Goal: Information Seeking & Learning: Learn about a topic

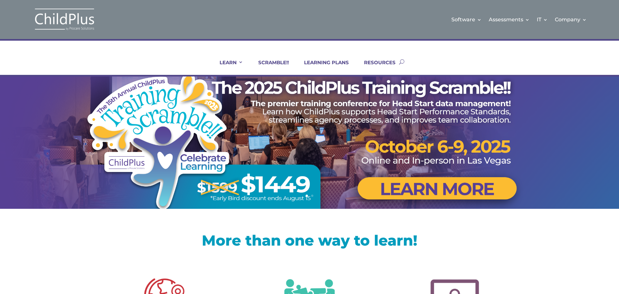
click at [330, 61] on link "LEARNING PLANS" at bounding box center [322, 66] width 53 height 15
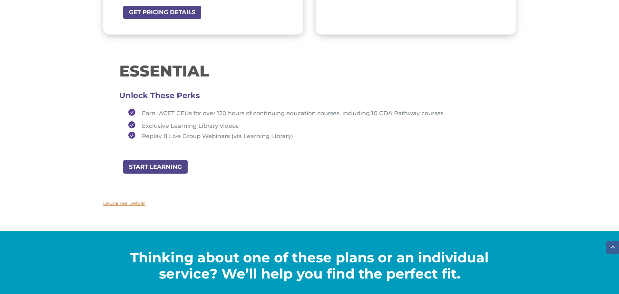
scroll to position [693, 0]
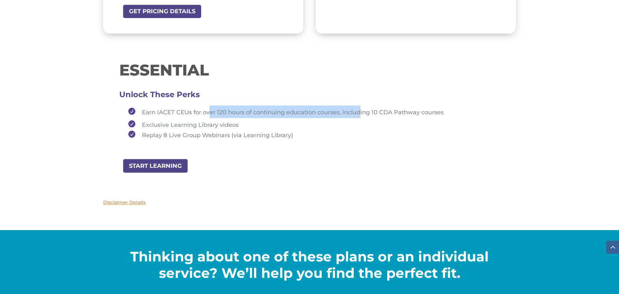
drag, startPoint x: 210, startPoint y: 111, endPoint x: 362, endPoint y: 115, distance: 151.6
click at [362, 115] on span "Earn IACET CEUs for over 120 hours of continuing education courses, including 1…" at bounding box center [293, 112] width 302 height 7
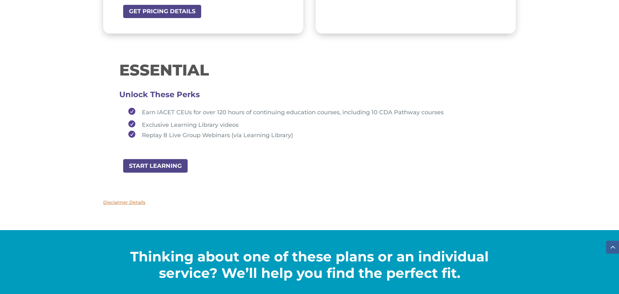
click at [243, 124] on li "Exclusive Learning Library videos" at bounding box center [312, 124] width 375 height 13
drag, startPoint x: 299, startPoint y: 137, endPoint x: 149, endPoint y: 138, distance: 150.0
click at [149, 138] on li "Replay 8 Live Group Webinars (via Learning Library)" at bounding box center [312, 135] width 375 height 8
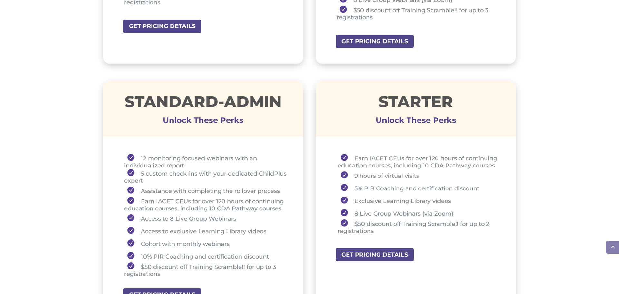
scroll to position [409, 0]
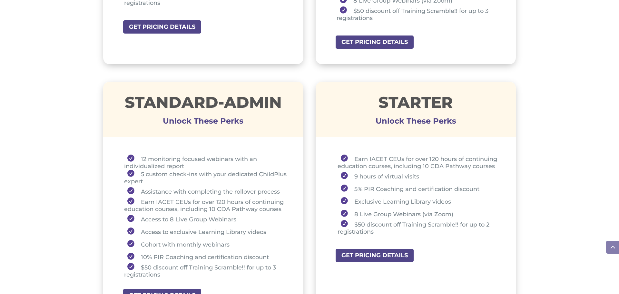
drag, startPoint x: 386, startPoint y: 234, endPoint x: 390, endPoint y: 229, distance: 6.7
click at [390, 229] on li "$50 discount off Training Scramble!! for up to 2 registrations" at bounding box center [419, 227] width 162 height 15
drag, startPoint x: 426, startPoint y: 179, endPoint x: 353, endPoint y: 179, distance: 72.9
click at [353, 179] on li "9 hours of virtual visits" at bounding box center [419, 176] width 162 height 13
drag, startPoint x: 365, startPoint y: 189, endPoint x: 422, endPoint y: 184, distance: 56.6
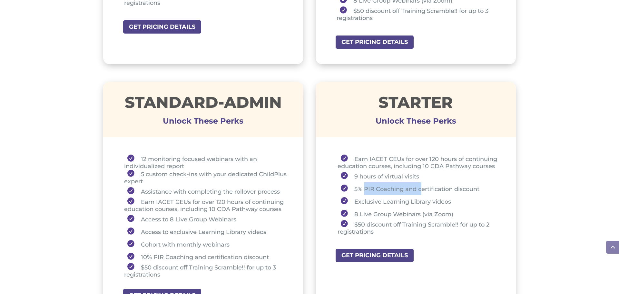
click at [422, 184] on li "5% PIR Coaching and certification discount" at bounding box center [419, 188] width 162 height 13
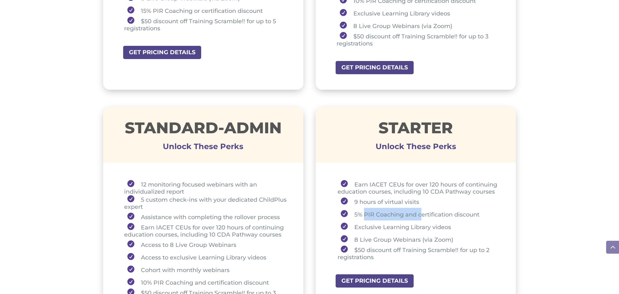
scroll to position [384, 0]
click at [460, 244] on li "8 Live Group Webinars (via Zoom)" at bounding box center [419, 239] width 162 height 13
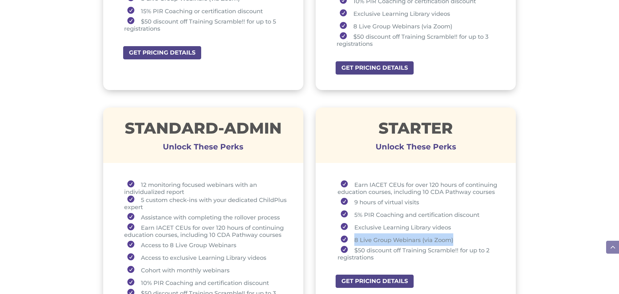
drag, startPoint x: 454, startPoint y: 237, endPoint x: 352, endPoint y: 237, distance: 102.2
click at [352, 237] on li "8 Live Group Webinars (via Zoom)" at bounding box center [419, 239] width 162 height 13
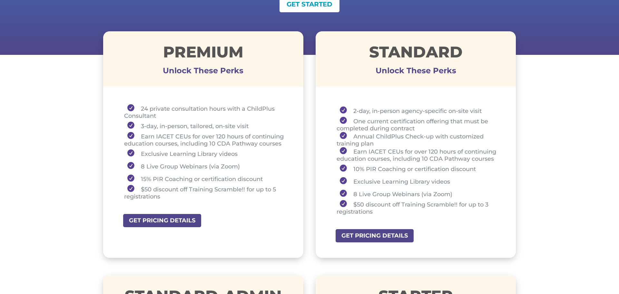
scroll to position [203, 0]
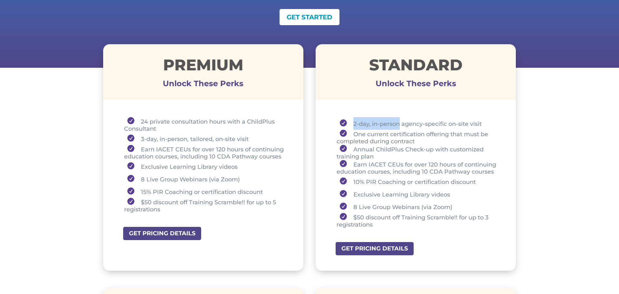
drag, startPoint x: 352, startPoint y: 123, endPoint x: 400, endPoint y: 123, distance: 47.7
click at [400, 123] on li "2-day, in-person agency-specific on-site visit" at bounding box center [418, 123] width 163 height 13
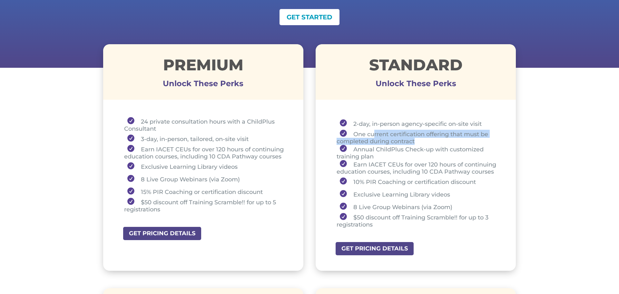
drag, startPoint x: 423, startPoint y: 142, endPoint x: 374, endPoint y: 134, distance: 50.0
click at [374, 134] on li "One current certification offering that must be completed during contract" at bounding box center [418, 137] width 163 height 15
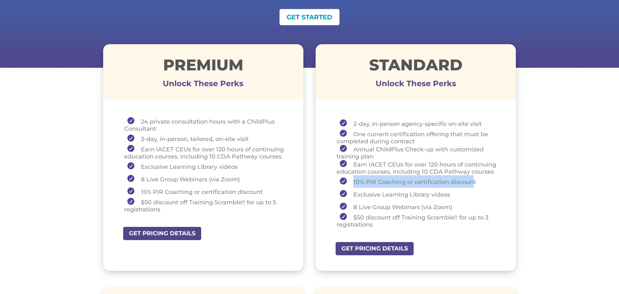
drag, startPoint x: 475, startPoint y: 183, endPoint x: 352, endPoint y: 180, distance: 122.6
click at [352, 180] on li "10% PIR Coaching or certification discount" at bounding box center [418, 181] width 163 height 13
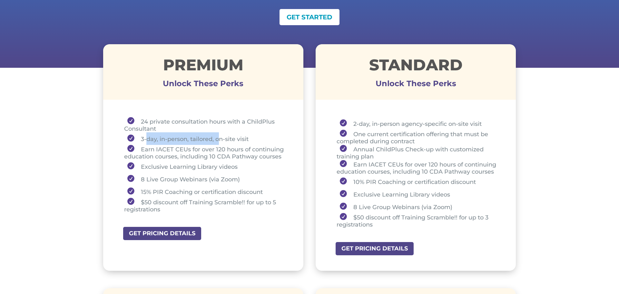
drag, startPoint x: 148, startPoint y: 138, endPoint x: 220, endPoint y: 140, distance: 72.3
click at [220, 140] on li "3-day, in-person, tailored, on-site visit" at bounding box center [205, 138] width 163 height 13
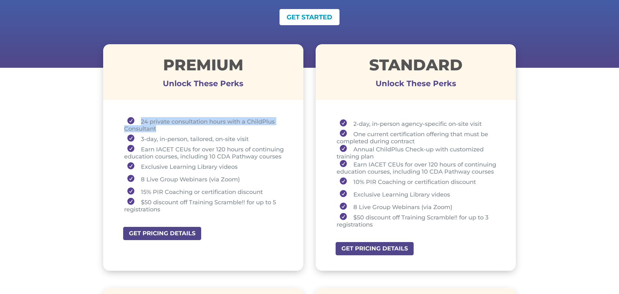
drag, startPoint x: 161, startPoint y: 127, endPoint x: 142, endPoint y: 120, distance: 20.7
click at [142, 120] on li "24 private consultation hours with a ChildPlus Consultant" at bounding box center [205, 124] width 163 height 15
click at [198, 129] on li "24 private consultation hours with a ChildPlus Consultant" at bounding box center [205, 124] width 163 height 15
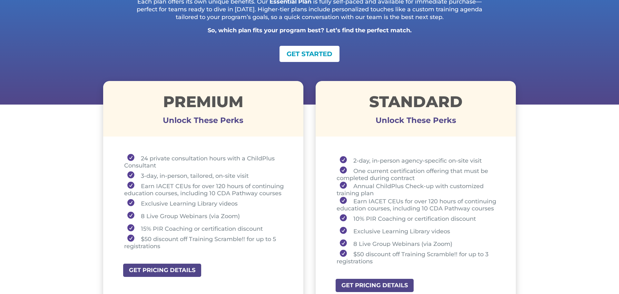
scroll to position [149, 0]
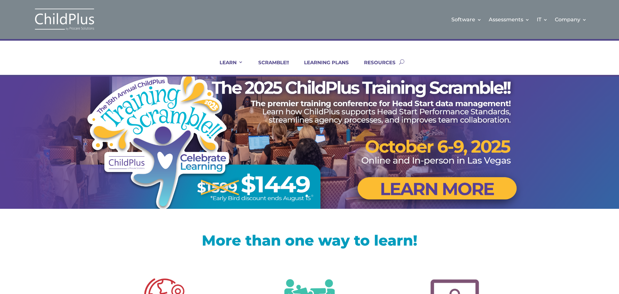
click at [404, 93] on link "Certifications and PIR Coaching" at bounding box center [401, 100] width 65 height 16
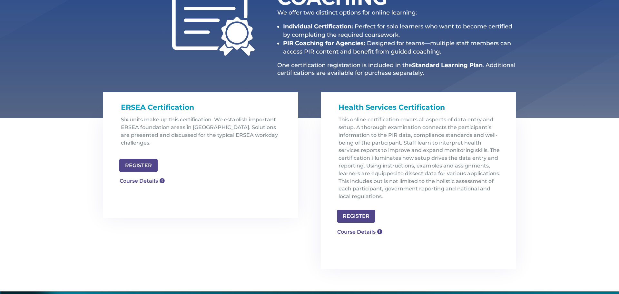
scroll to position [129, 0]
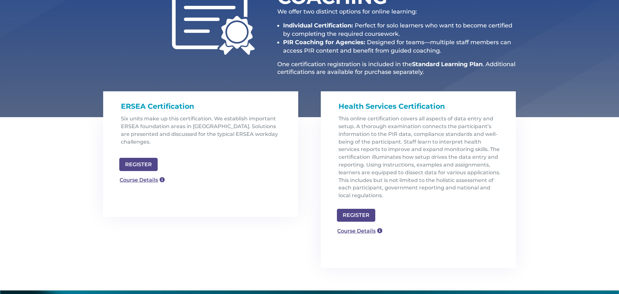
click at [136, 174] on link "Course Details" at bounding box center [142, 180] width 52 height 12
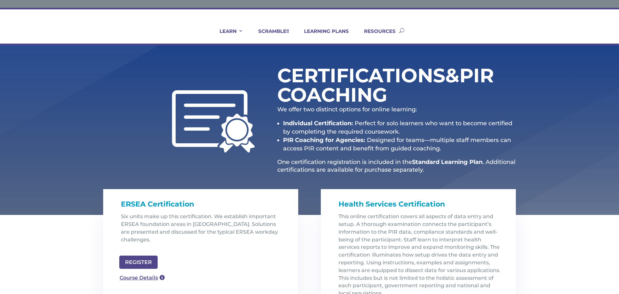
scroll to position [0, 0]
